Goal: Information Seeking & Learning: Learn about a topic

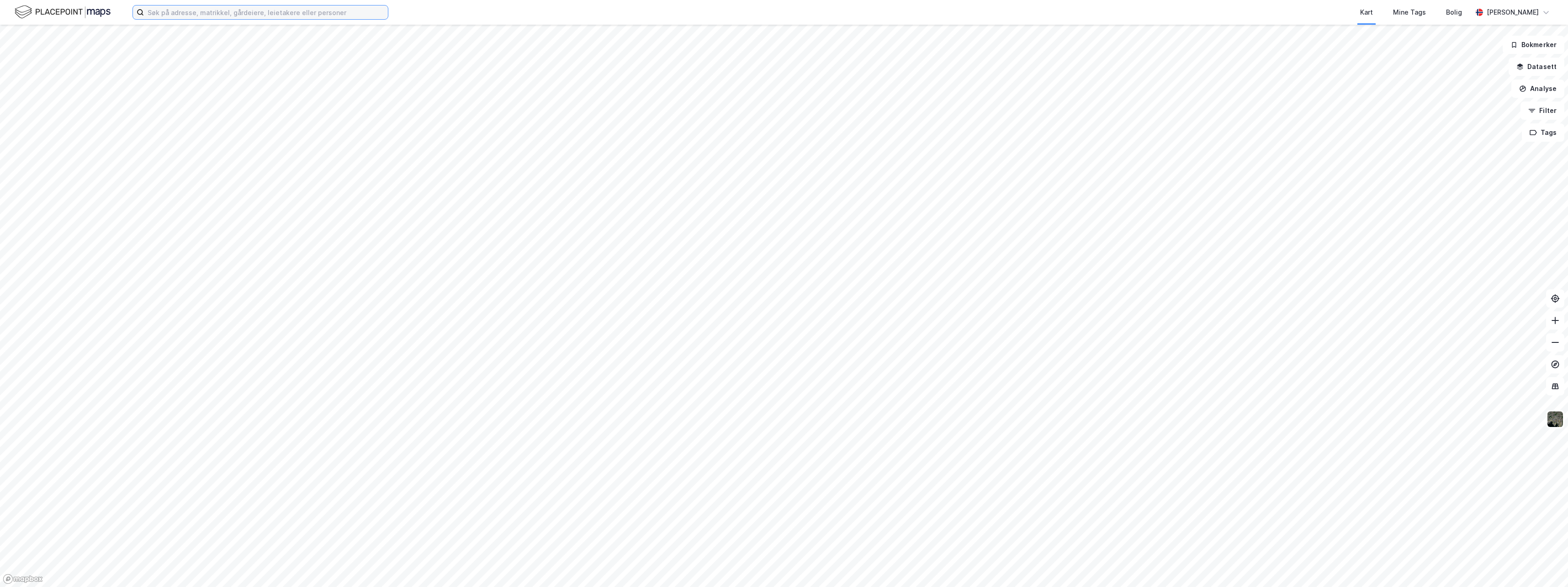
click at [199, 15] on input at bounding box center [265, 12] width 244 height 14
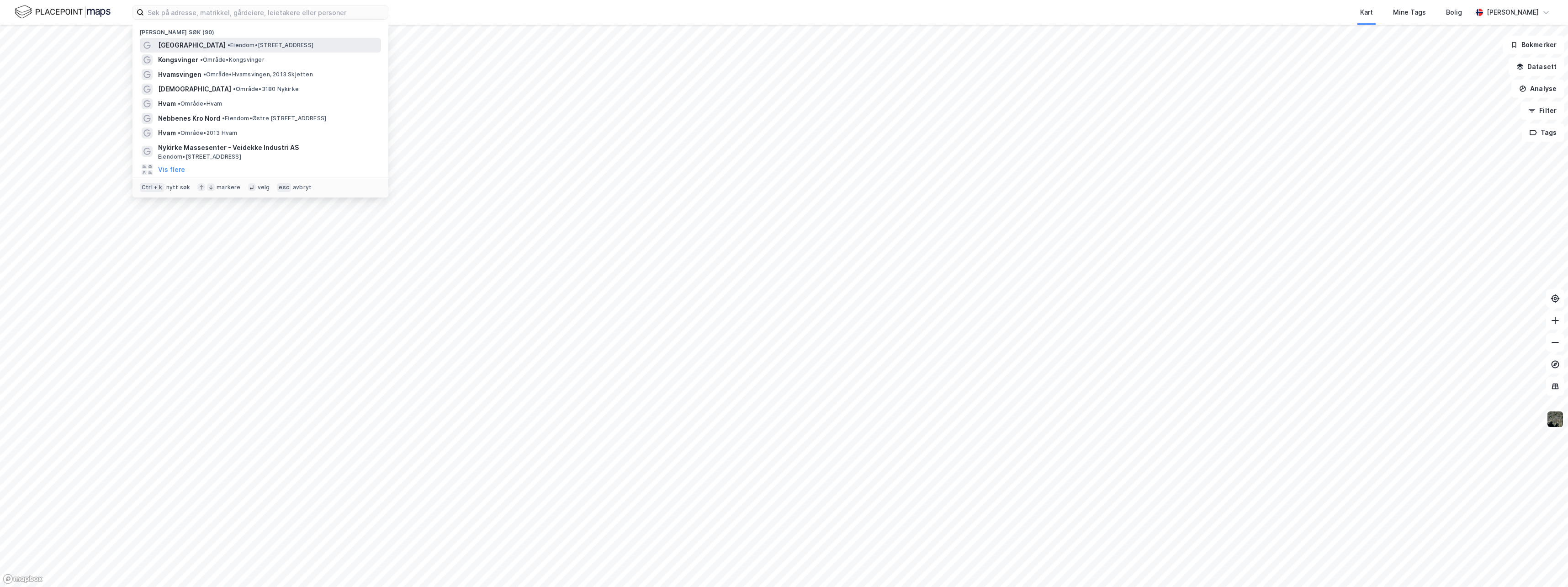
click at [194, 45] on span "[GEOGRAPHIC_DATA]" at bounding box center [192, 45] width 68 height 11
